Goal: Task Accomplishment & Management: Manage account settings

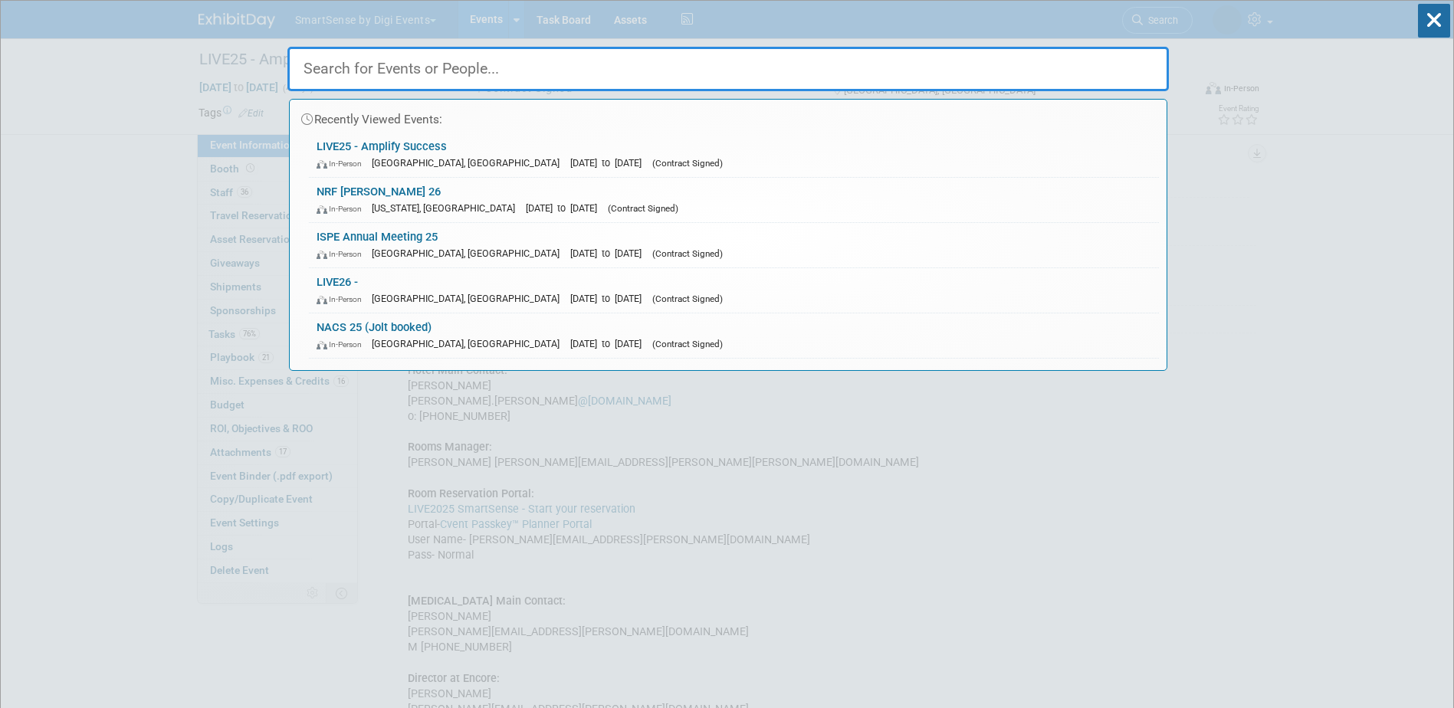
select select "All"
click at [363, 247] on div "In-Person [GEOGRAPHIC_DATA], [GEOGRAPHIC_DATA] [DATE] to [DATE] (Contract Signe…" at bounding box center [734, 253] width 835 height 16
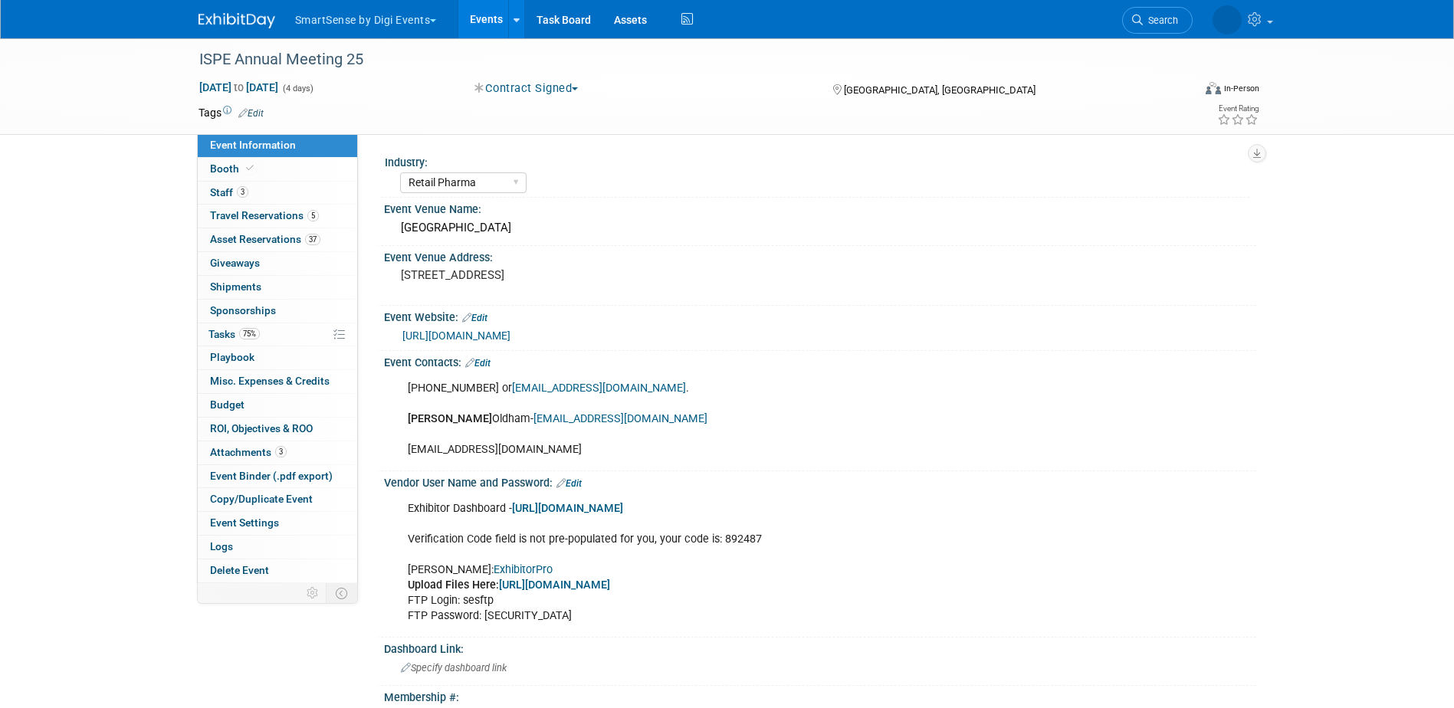
select select "Retail Pharma"
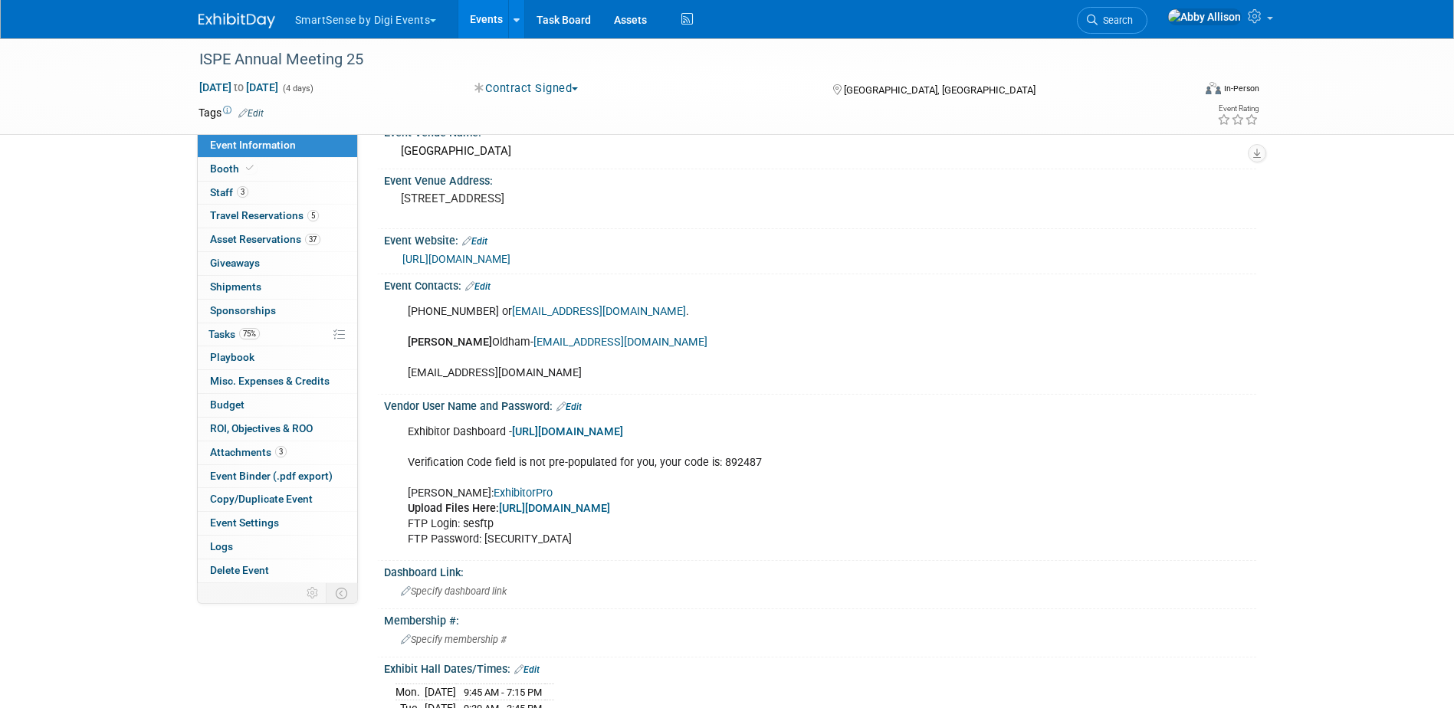
scroll to position [153, 0]
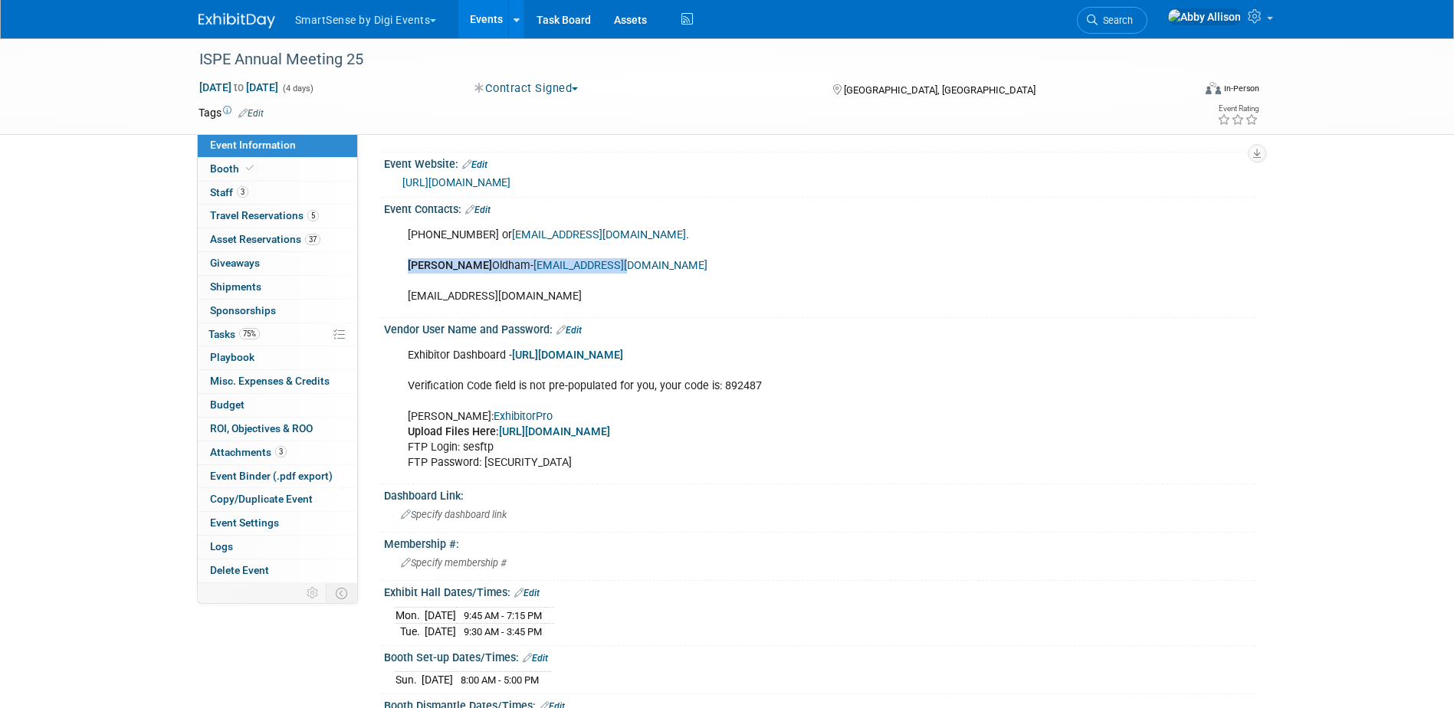
drag, startPoint x: 603, startPoint y: 261, endPoint x: 408, endPoint y: 266, distance: 194.8
click at [408, 266] on div "813-960-2105 or sales@ispe.org . Vanessa Oldham- voldham@ispe.org lwalker@ispe.…" at bounding box center [742, 266] width 691 height 92
copy div "Vanessa Oldham- voldham@ispe.org"
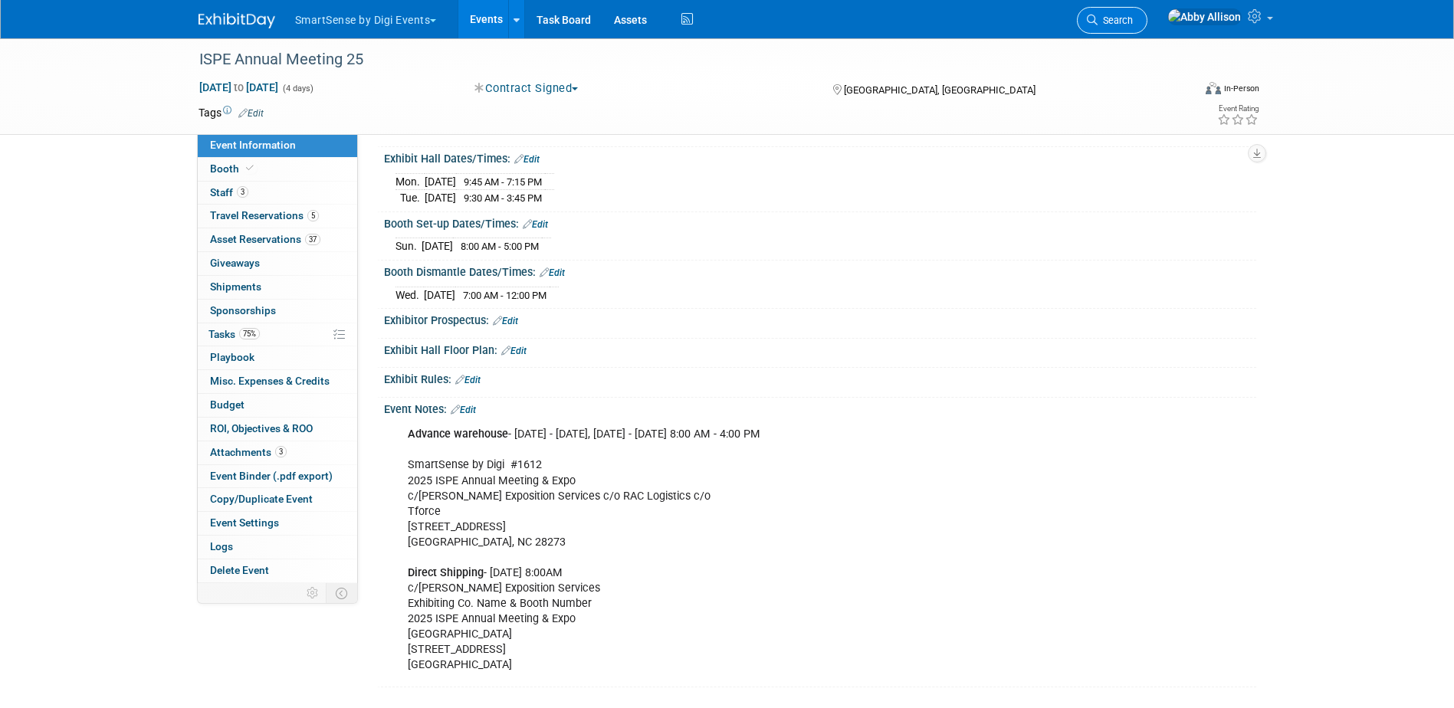
scroll to position [760, 0]
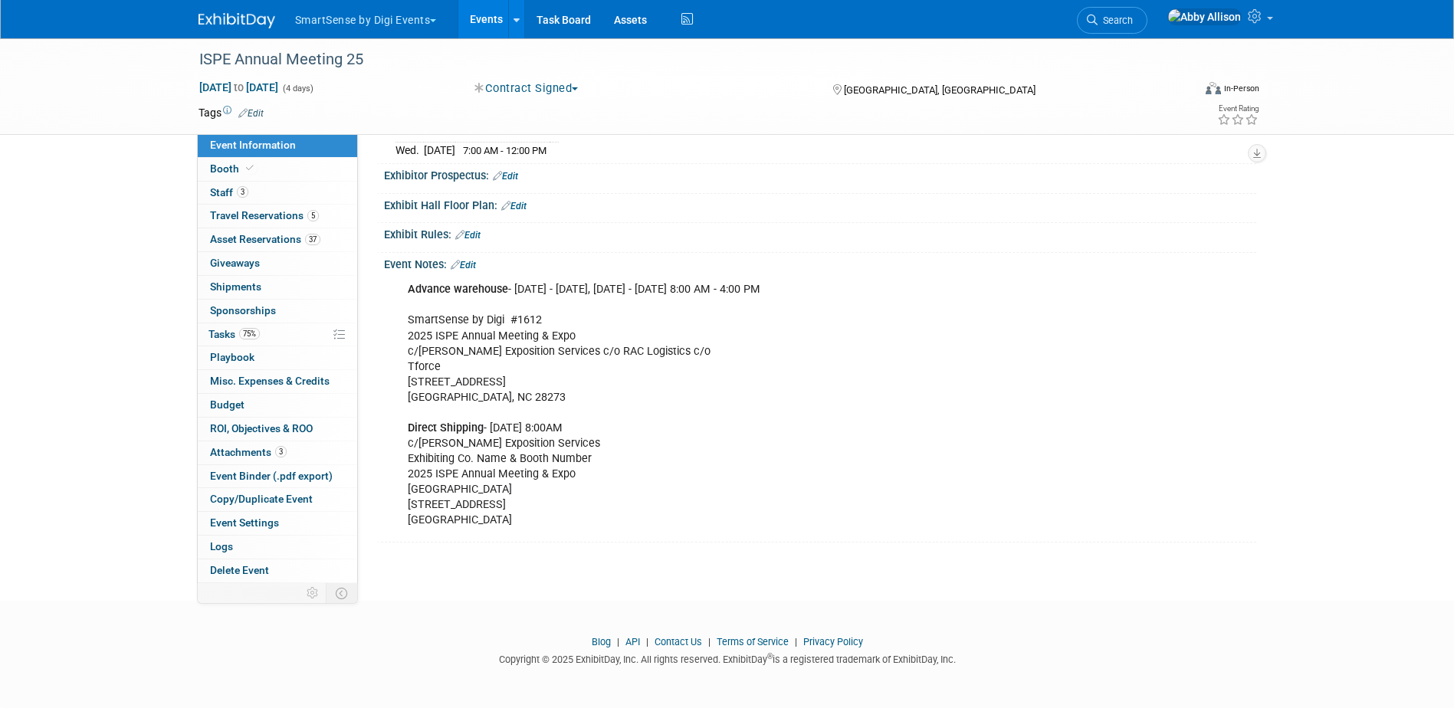
click at [533, 399] on div "Advance warehouse - Friday, September 26, 2025 - Monday, October 20, 2025, Mond…" at bounding box center [742, 404] width 691 height 261
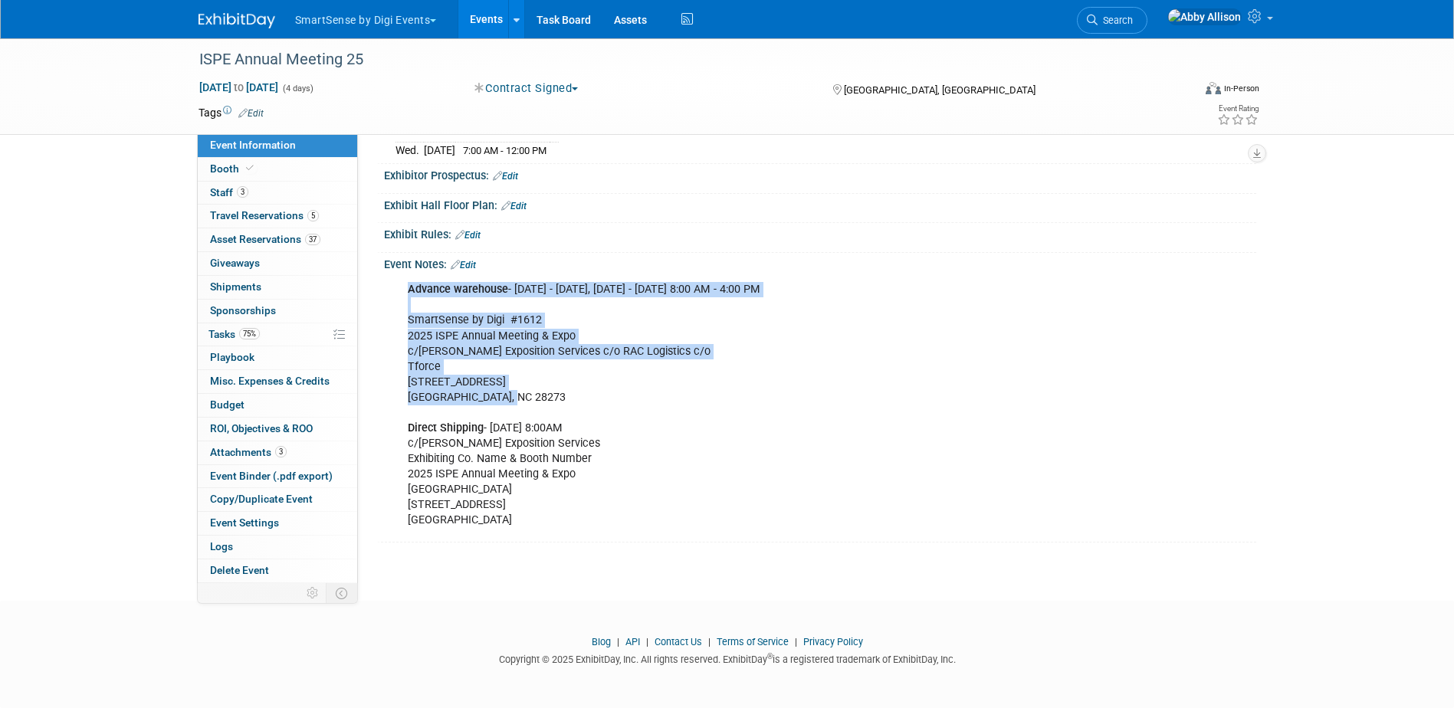
drag, startPoint x: 533, startPoint y: 399, endPoint x: 411, endPoint y: 296, distance: 159.9
click at [411, 296] on div "Advance warehouse - Friday, September 26, 2025 - Monday, October 20, 2025, Mond…" at bounding box center [742, 404] width 691 height 261
copy div "Advance warehouse - Friday, September 26, 2025 - Monday, October 20, 2025, Mond…"
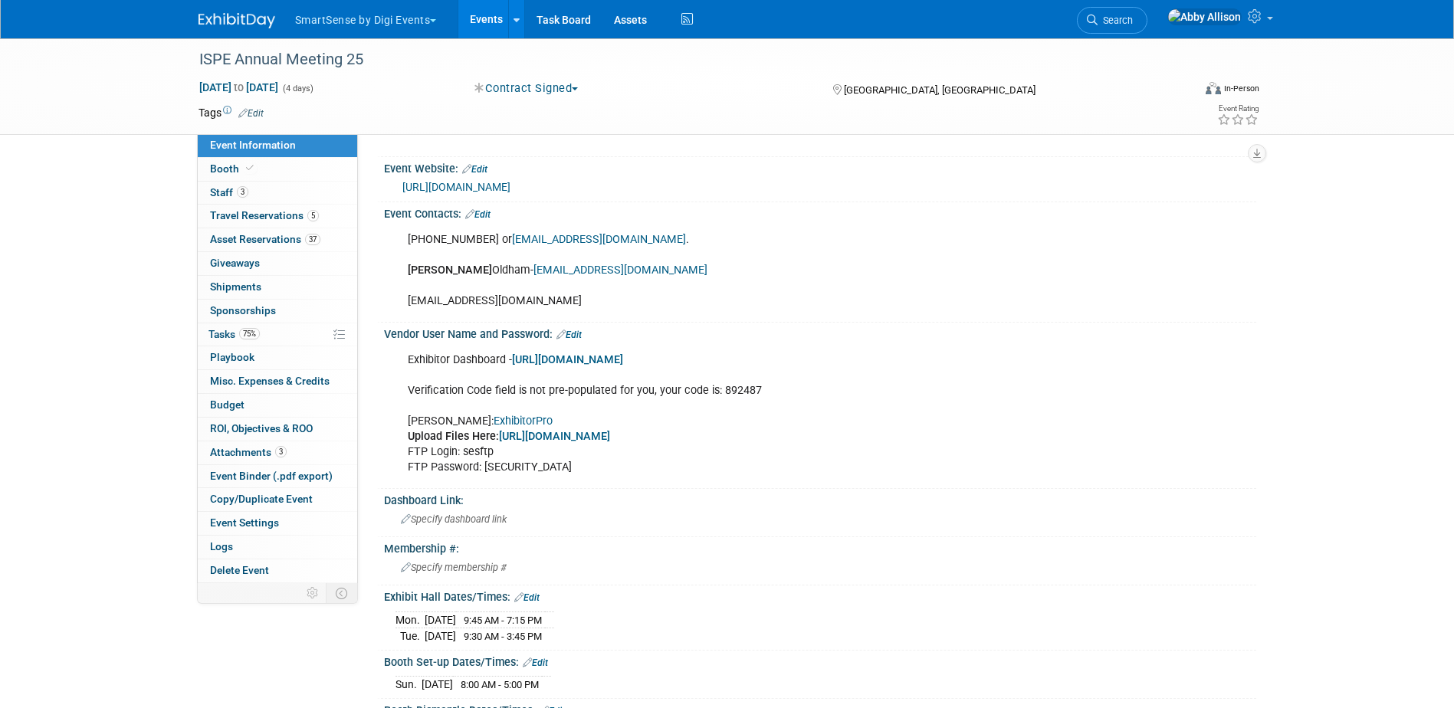
scroll to position [147, 0]
click at [1133, 21] on span "Search" at bounding box center [1115, 20] width 35 height 11
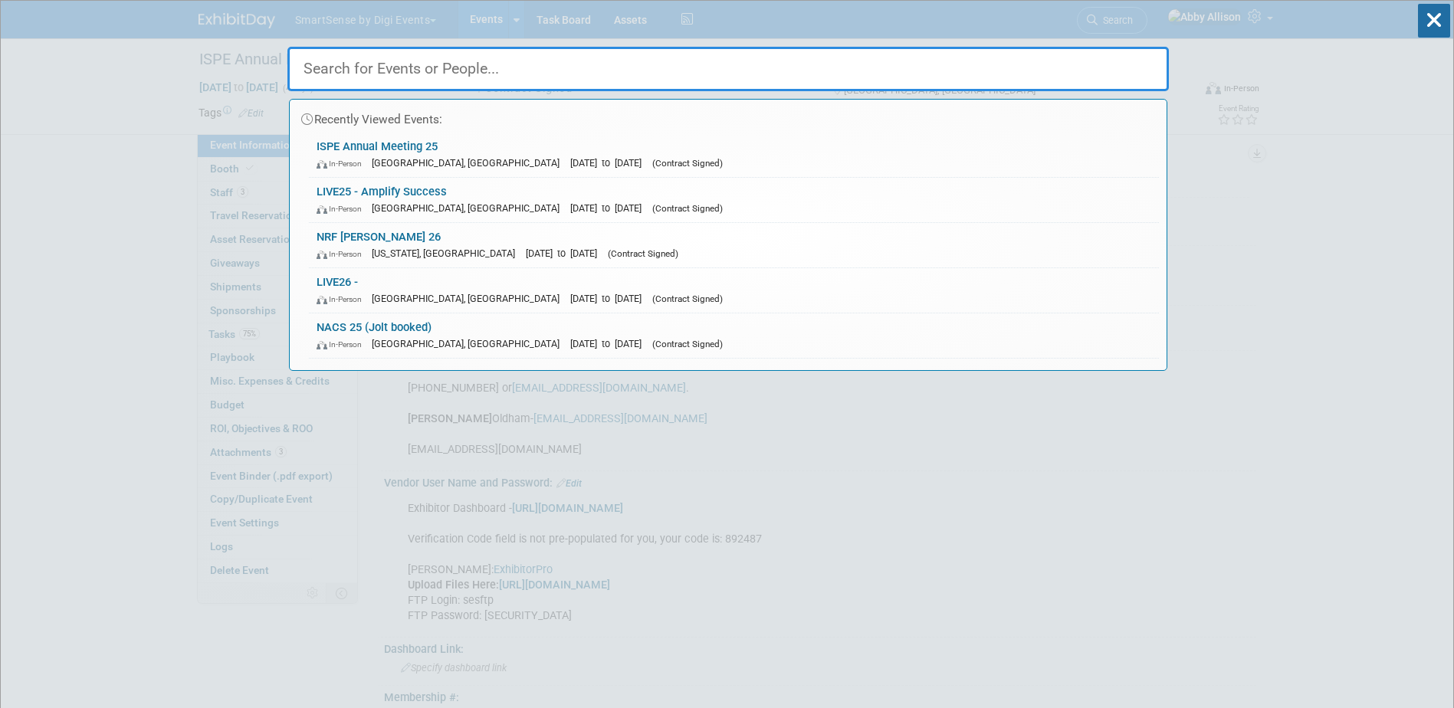
click at [418, 193] on link "LIVE25 - Amplify Success In-Person Nashville, TN Oct 21, 2025 to Oct 24, 2025 (…" at bounding box center [734, 200] width 850 height 44
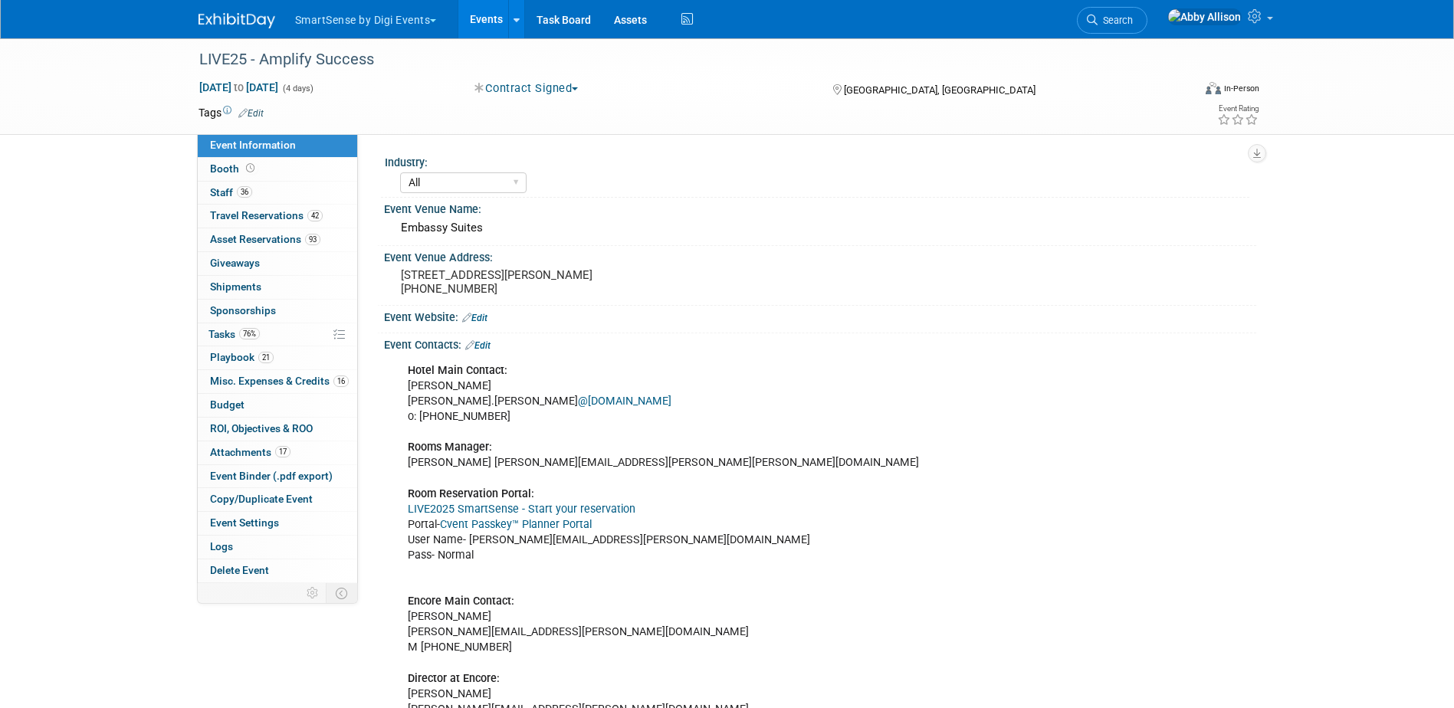
select select "All"
click at [301, 381] on span "Misc. Expenses & Credits 16" at bounding box center [279, 381] width 139 height 12
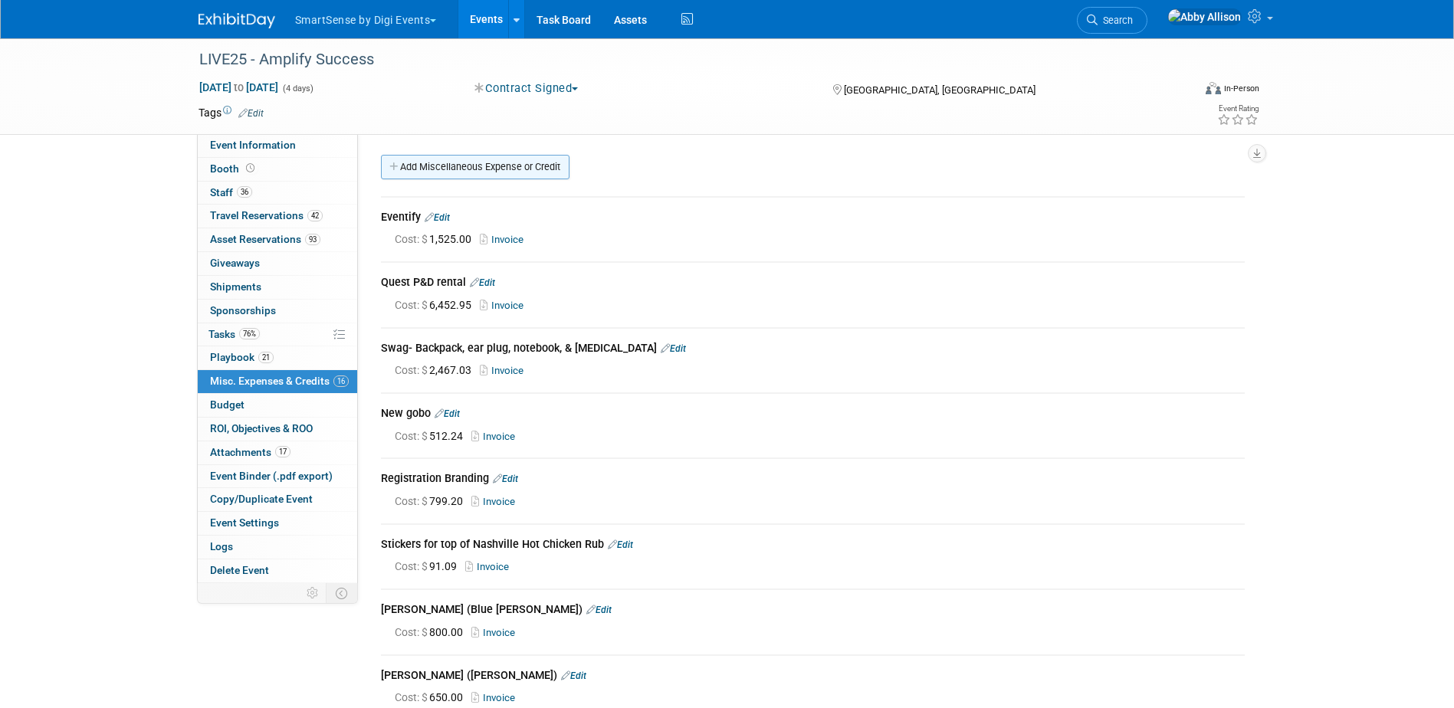
click at [468, 168] on link "Add Miscellaneous Expense or Credit" at bounding box center [475, 167] width 189 height 25
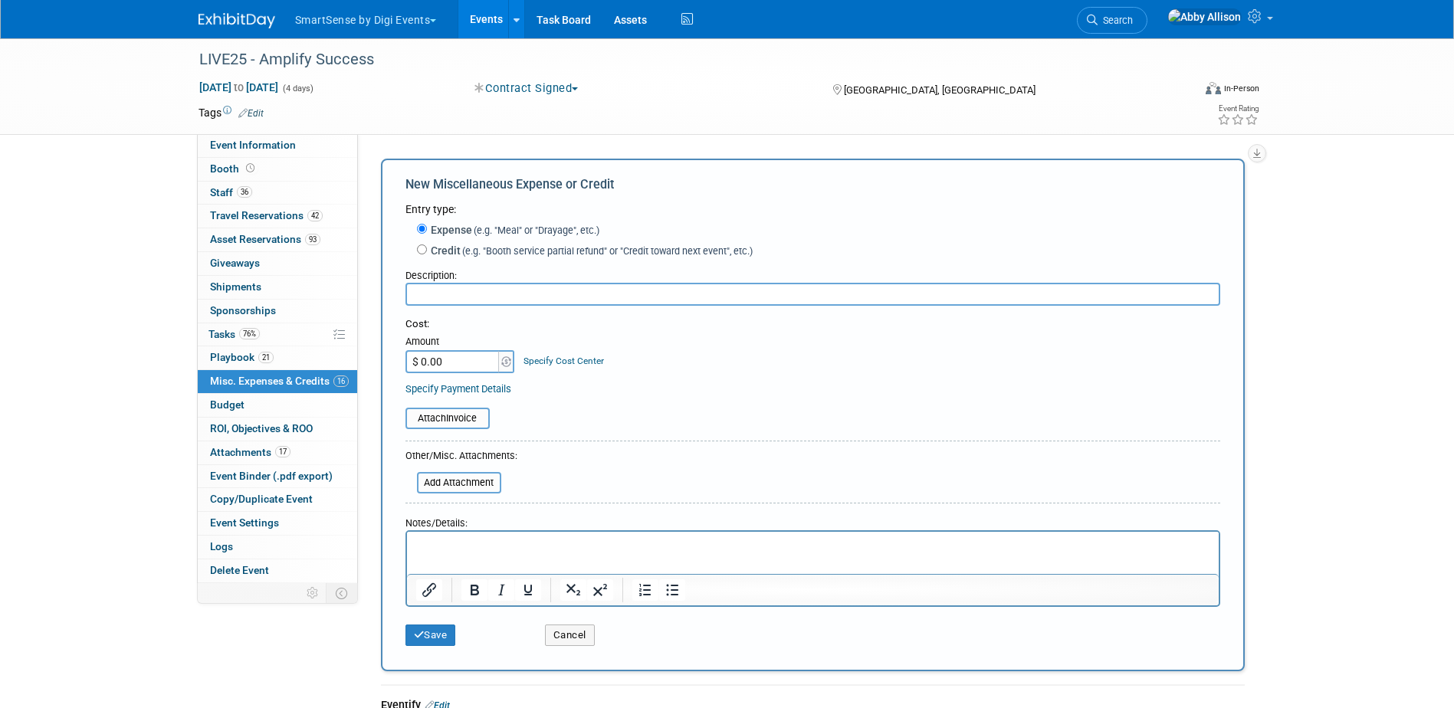
type input "B"
type input "Nashville Hot Chicken Rub"
click at [461, 365] on input "$ 0.00" at bounding box center [454, 361] width 96 height 23
type input "$ 2,478.50"
click at [440, 415] on input "file" at bounding box center [397, 418] width 182 height 18
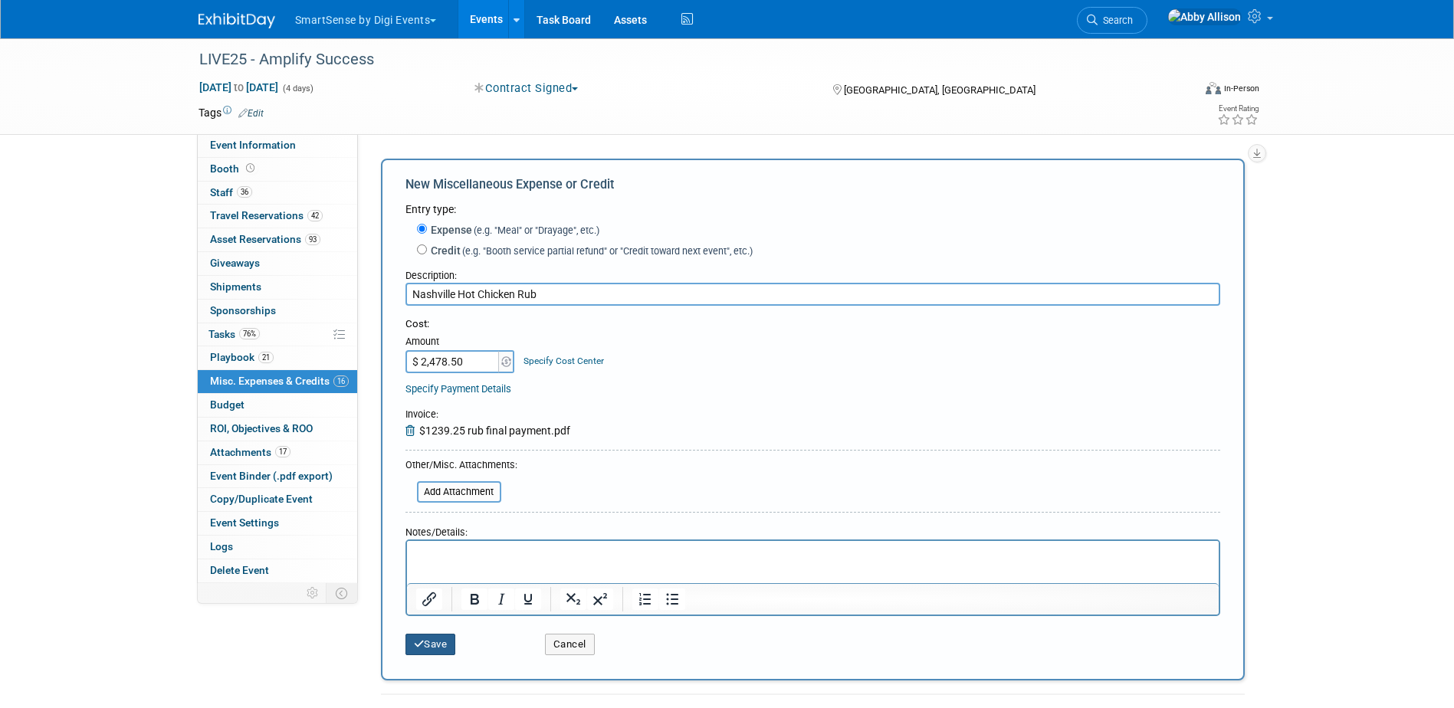
click at [448, 642] on button "Save" at bounding box center [431, 644] width 51 height 21
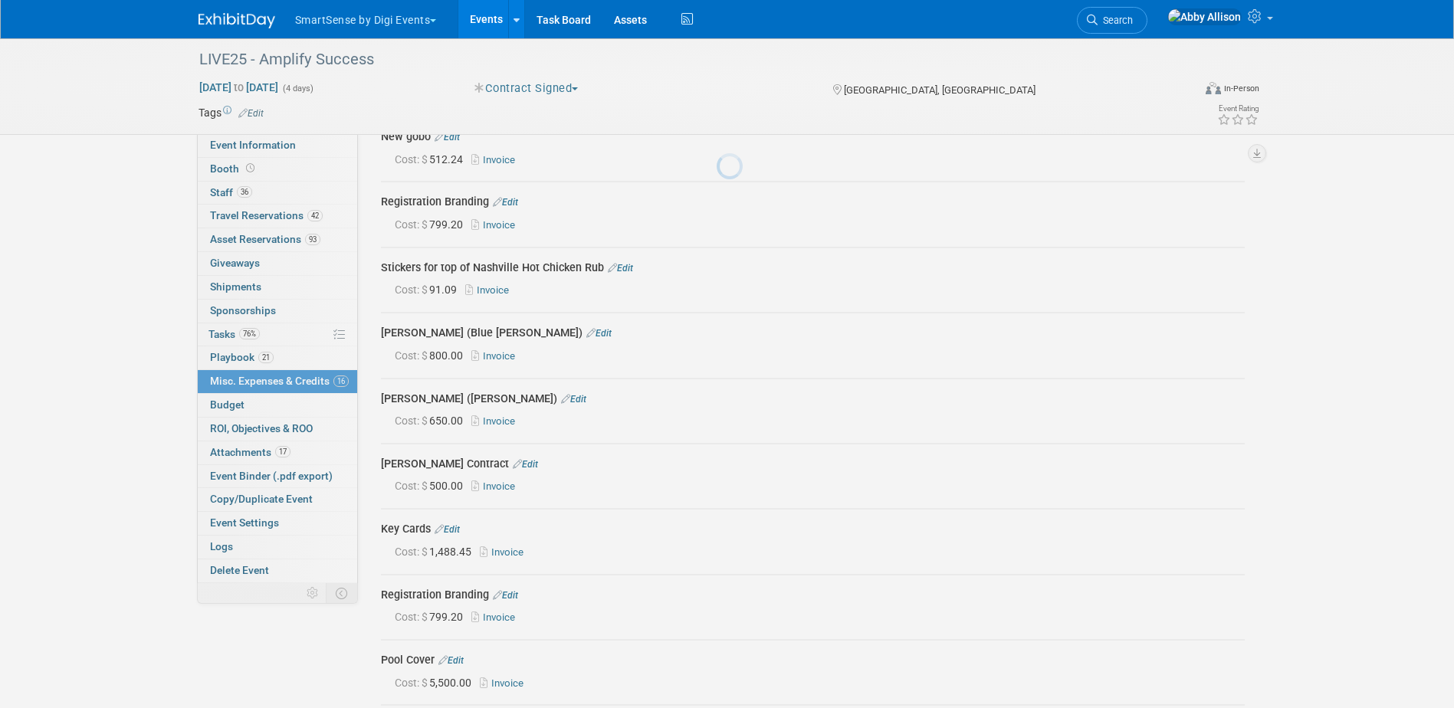
scroll to position [755, 0]
